Goal: Information Seeking & Learning: Learn about a topic

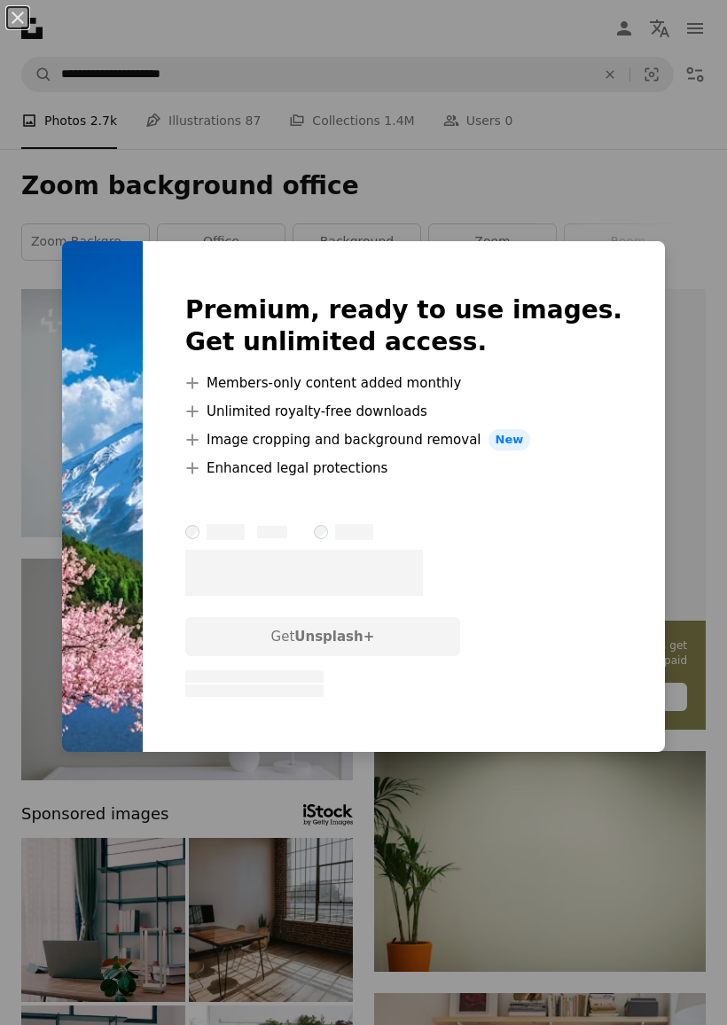
scroll to position [1072, 0]
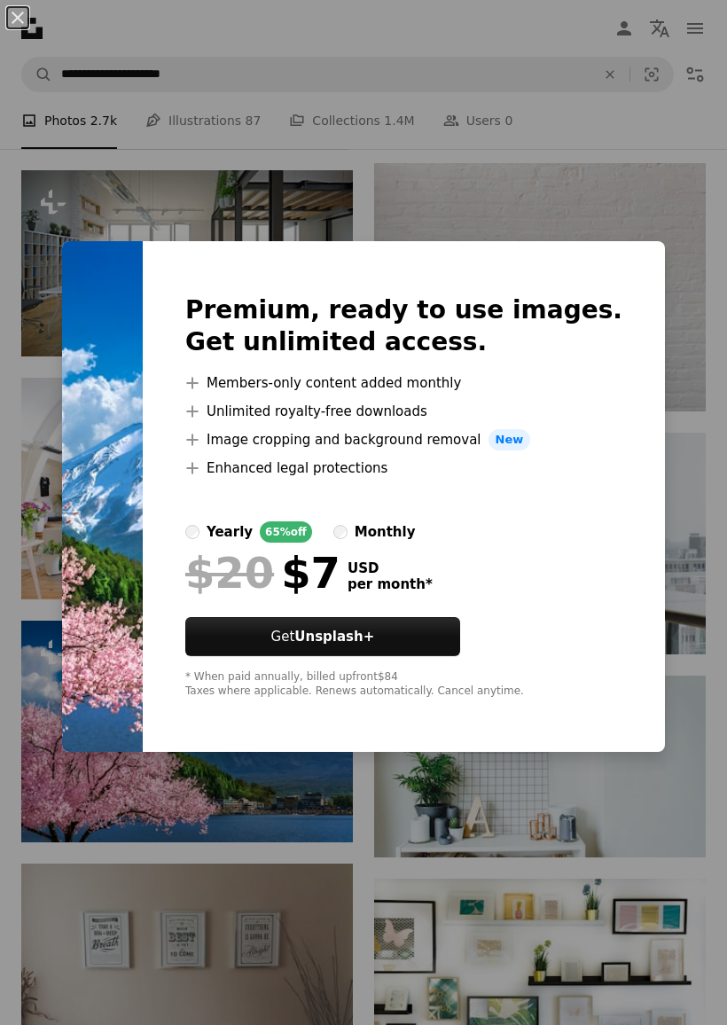
click at [50, 212] on div "An X shape Premium, ready to use images. Get unlimited access. A plus sign Memb…" at bounding box center [363, 512] width 727 height 1025
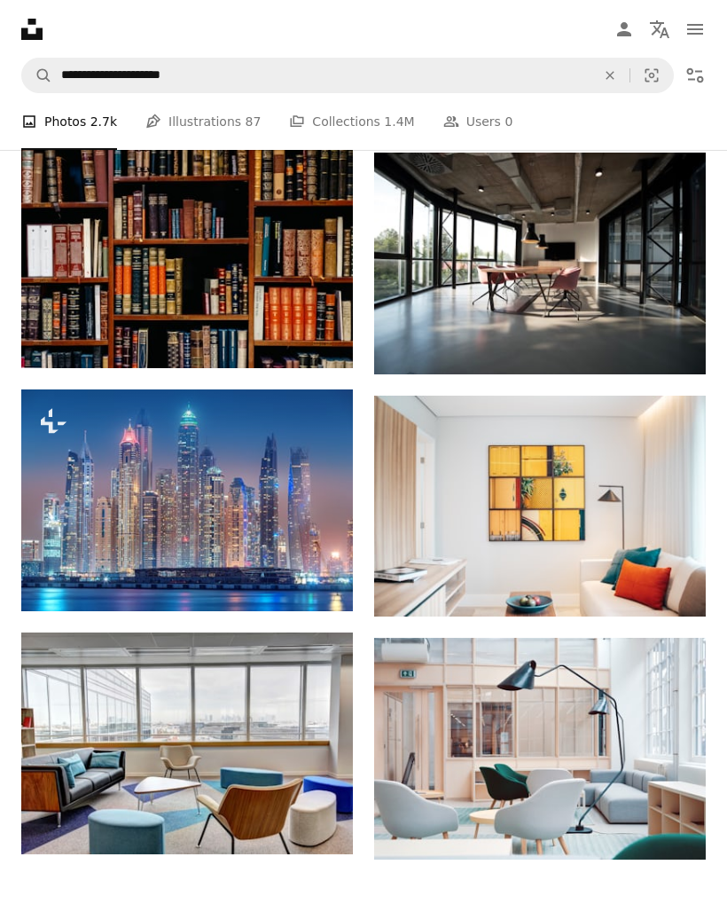
scroll to position [2274, 0]
click at [95, 464] on img at bounding box center [187, 500] width 332 height 222
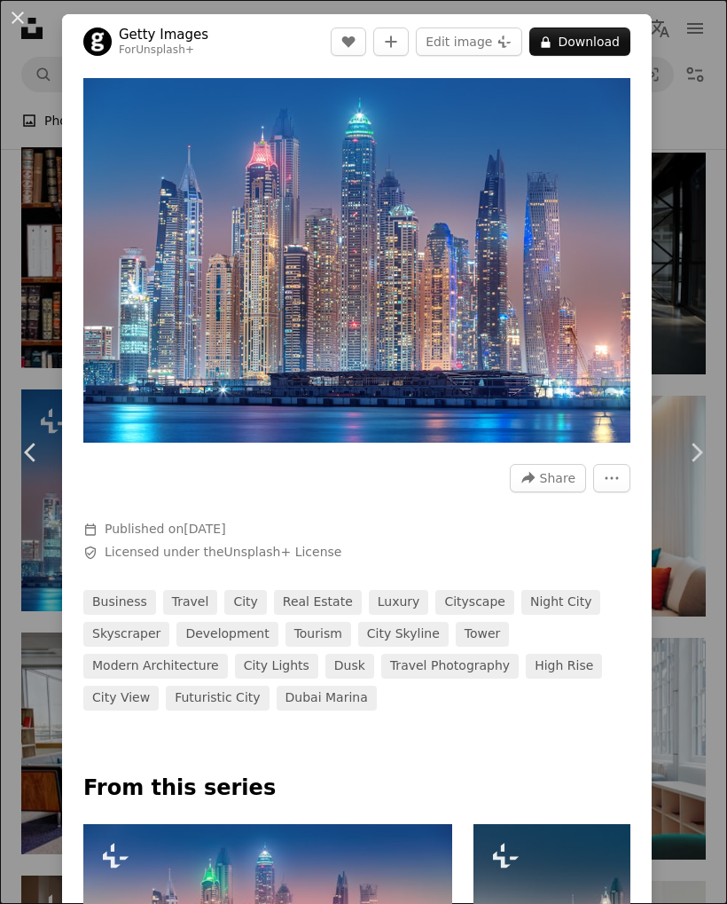
scroll to position [0, 198]
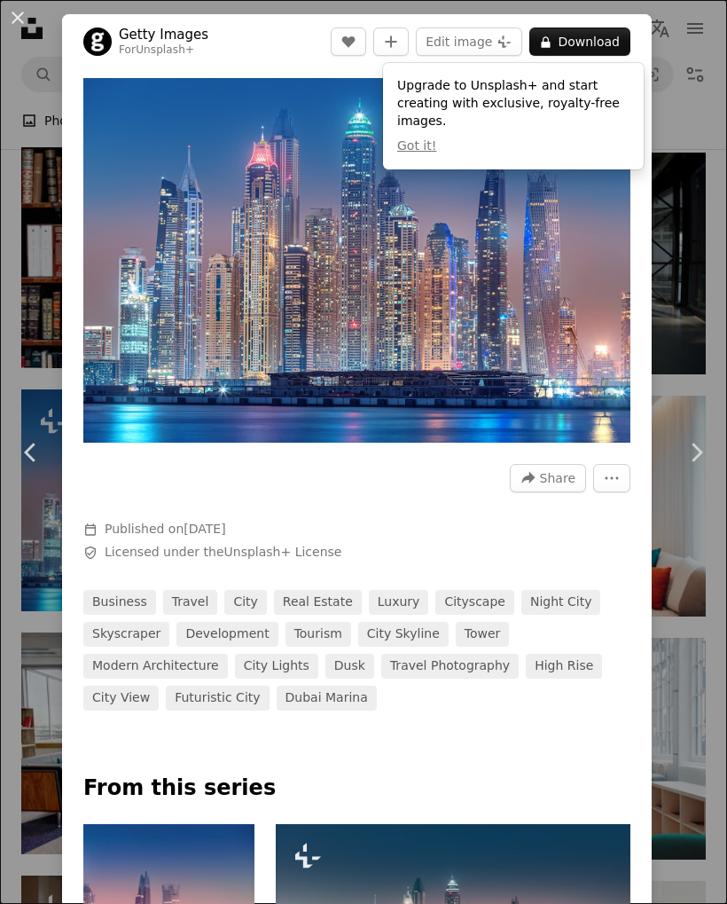
click at [240, 610] on link "city" at bounding box center [245, 602] width 42 height 25
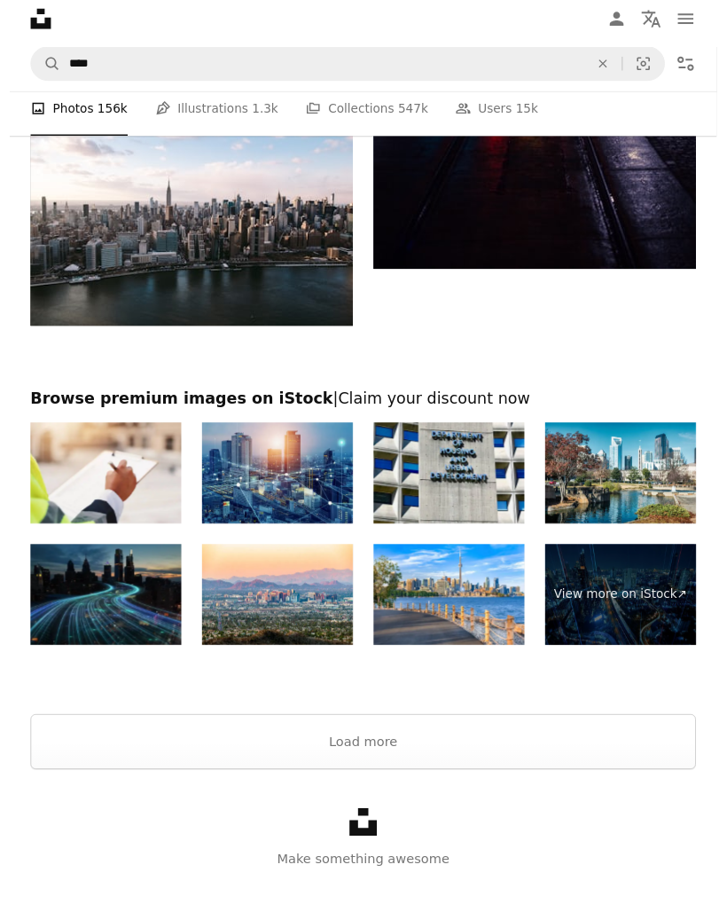
scroll to position [3527, 0]
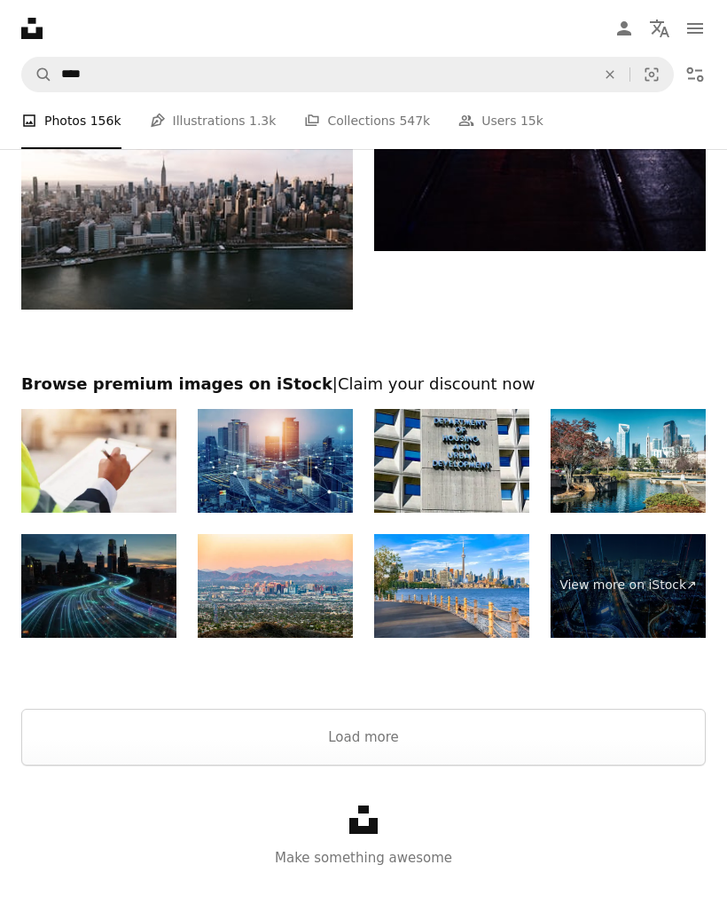
click at [584, 591] on link "View more on iStock ↗" at bounding box center [628, 586] width 155 height 104
click at [620, 593] on link "View more on iStock ↗" at bounding box center [628, 586] width 155 height 104
click at [444, 591] on img at bounding box center [451, 586] width 155 height 104
click at [599, 580] on link "View more on iStock ↗" at bounding box center [628, 586] width 155 height 104
